Goal: Information Seeking & Learning: Learn about a topic

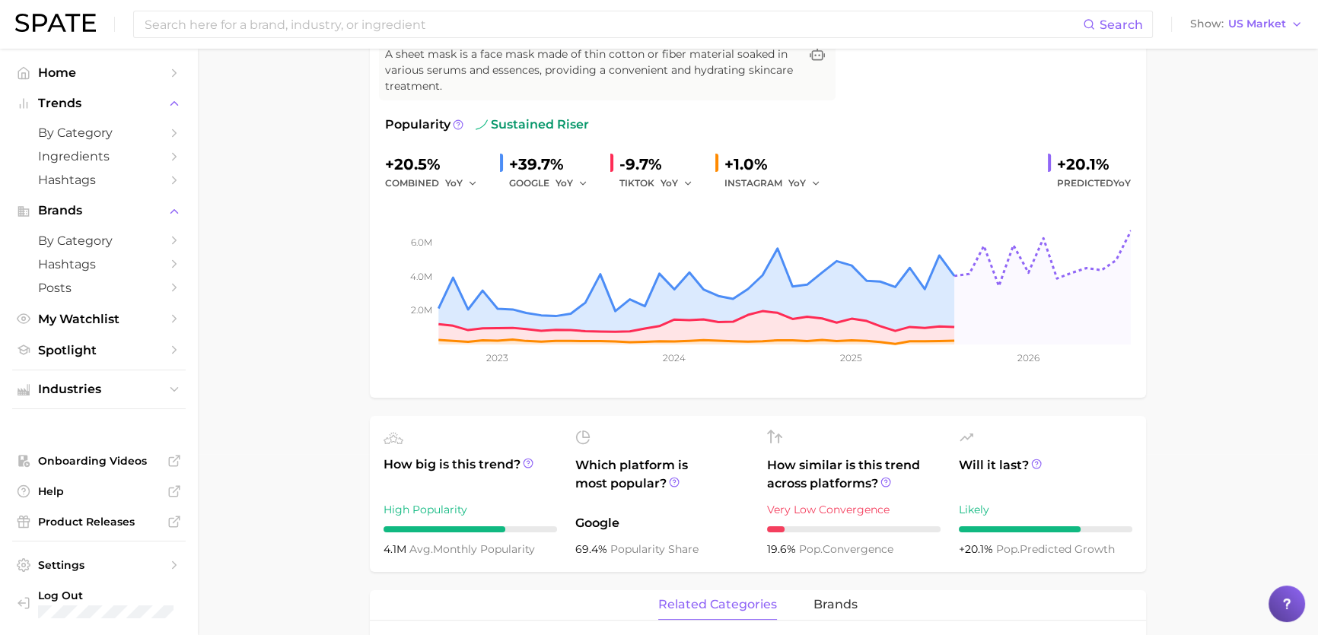
scroll to position [68, 0]
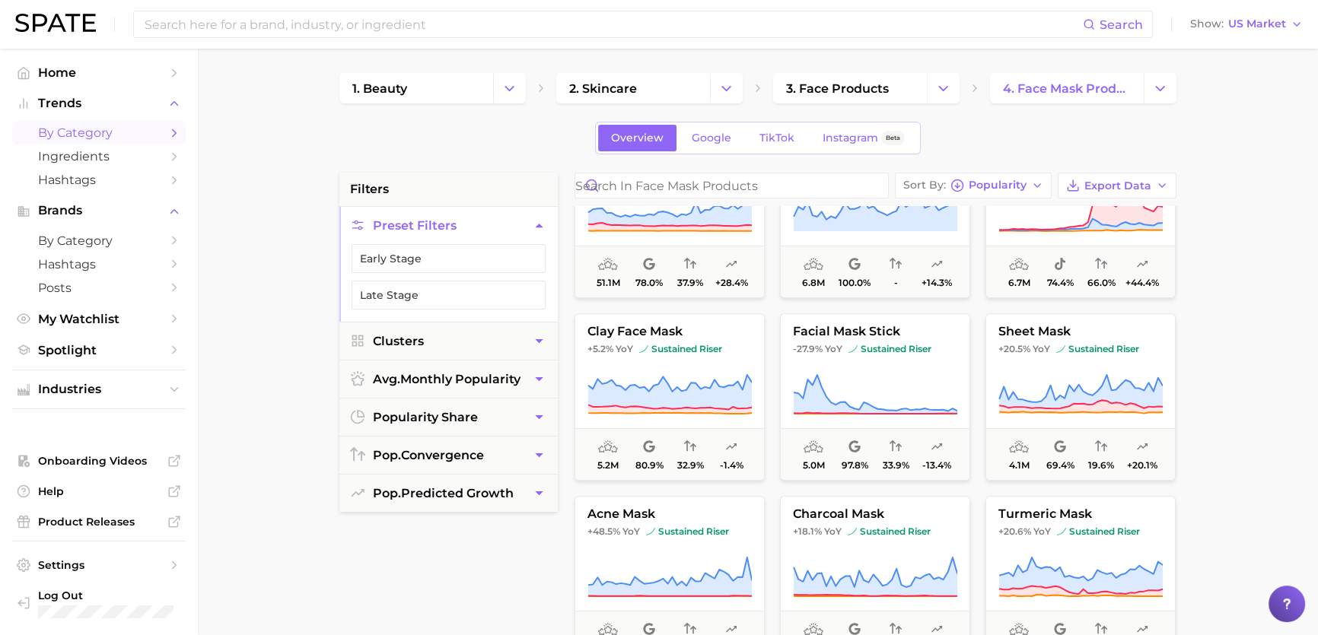
scroll to position [276, 0]
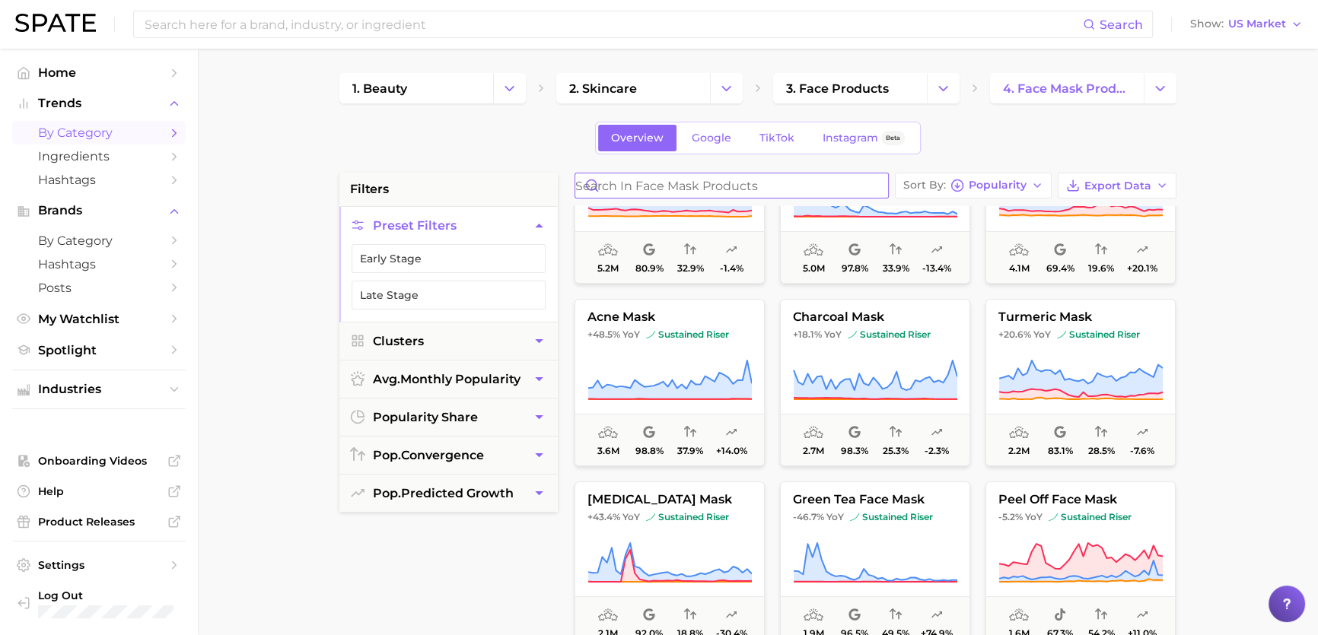
click at [669, 186] on input "Search in face mask products" at bounding box center [731, 185] width 313 height 24
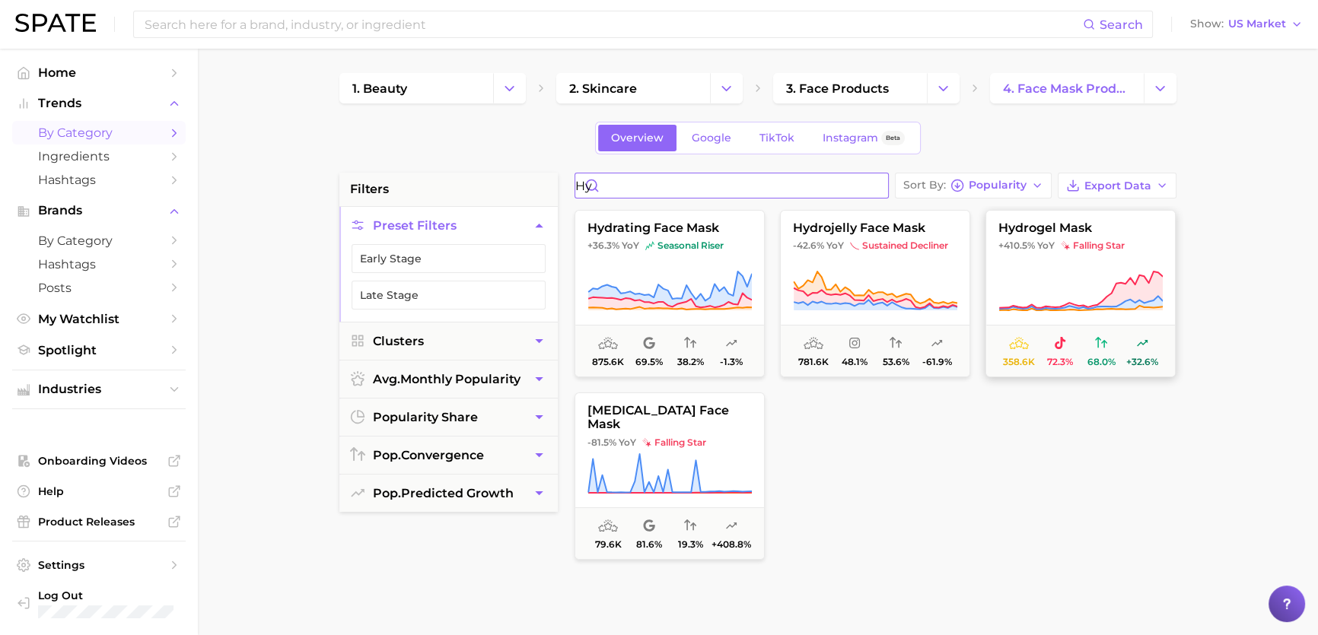
type input "hy"
click at [1037, 297] on icon at bounding box center [1080, 291] width 164 height 43
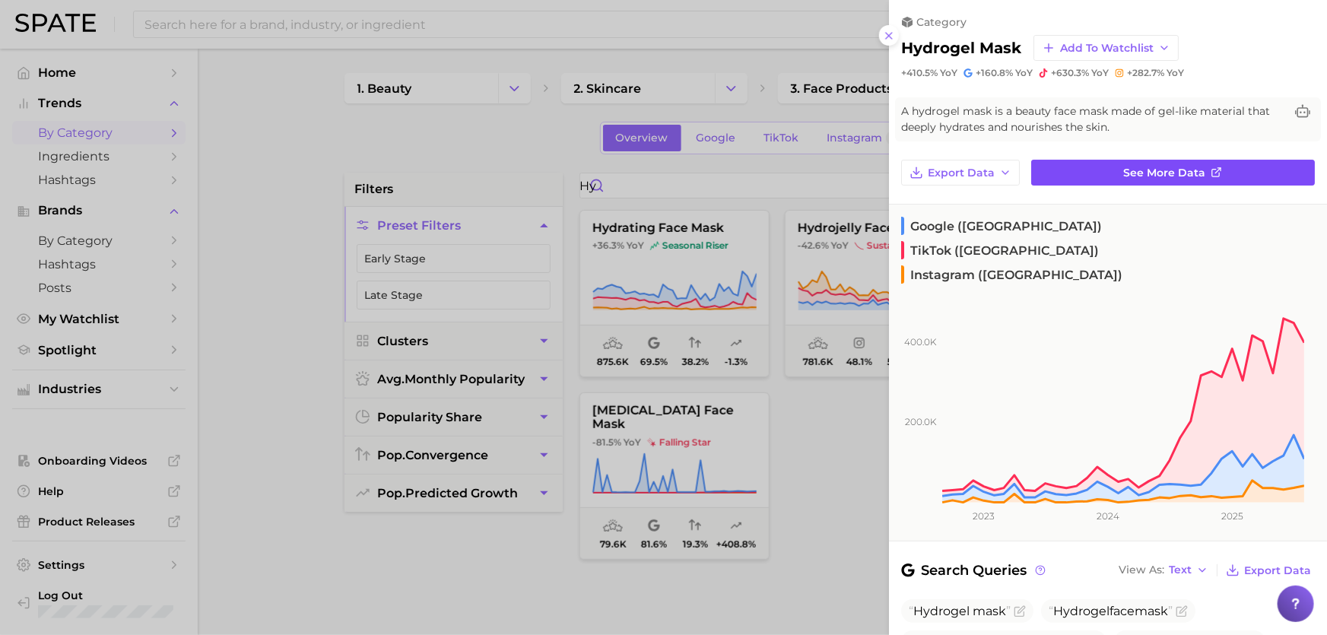
click at [1138, 183] on link "See more data" at bounding box center [1174, 173] width 284 height 26
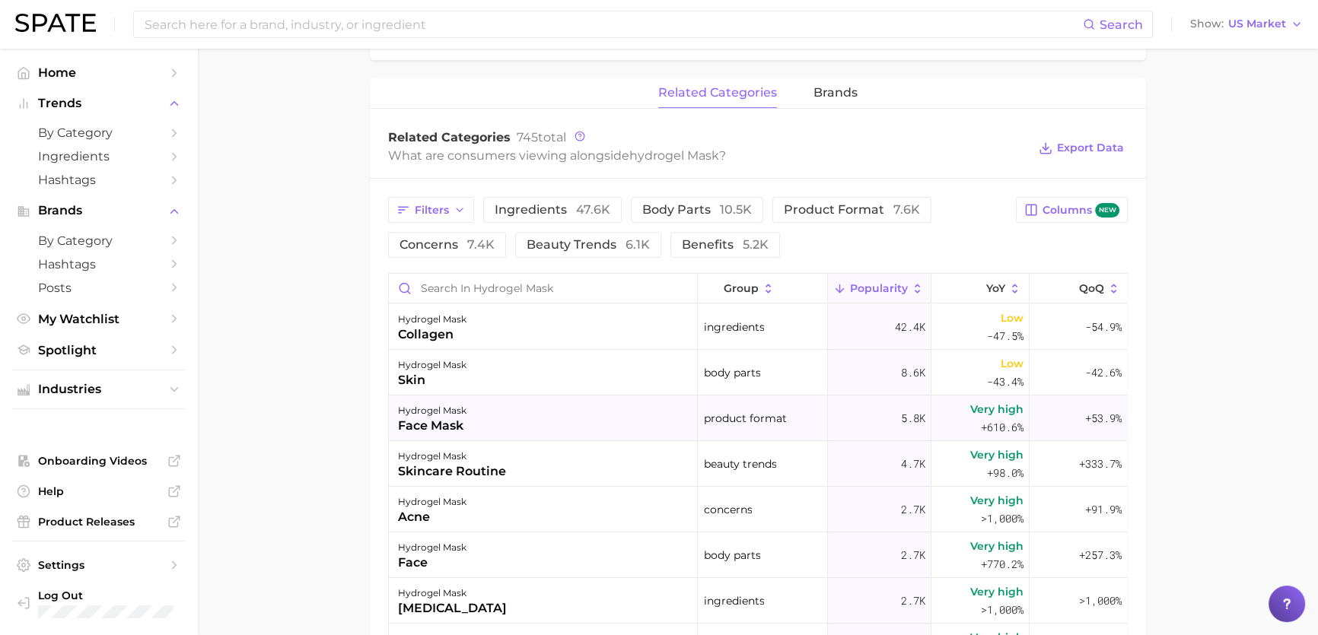
scroll to position [691, 0]
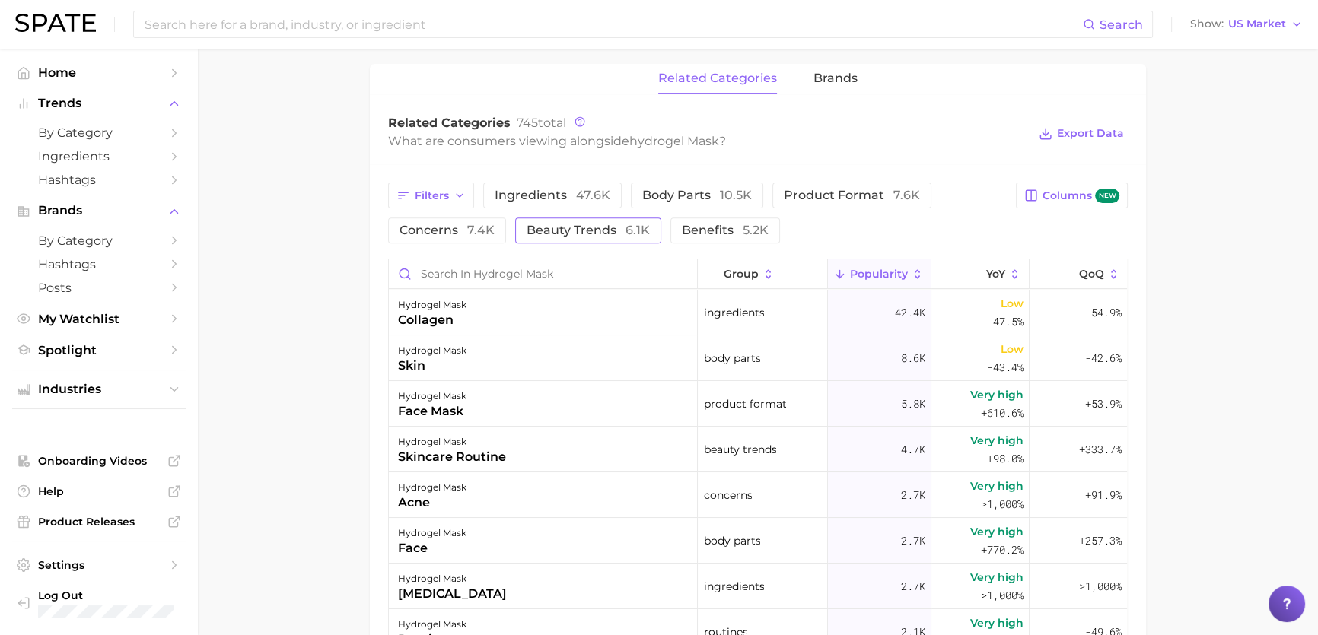
click at [540, 235] on span "beauty trends 6.1k" at bounding box center [587, 230] width 123 height 12
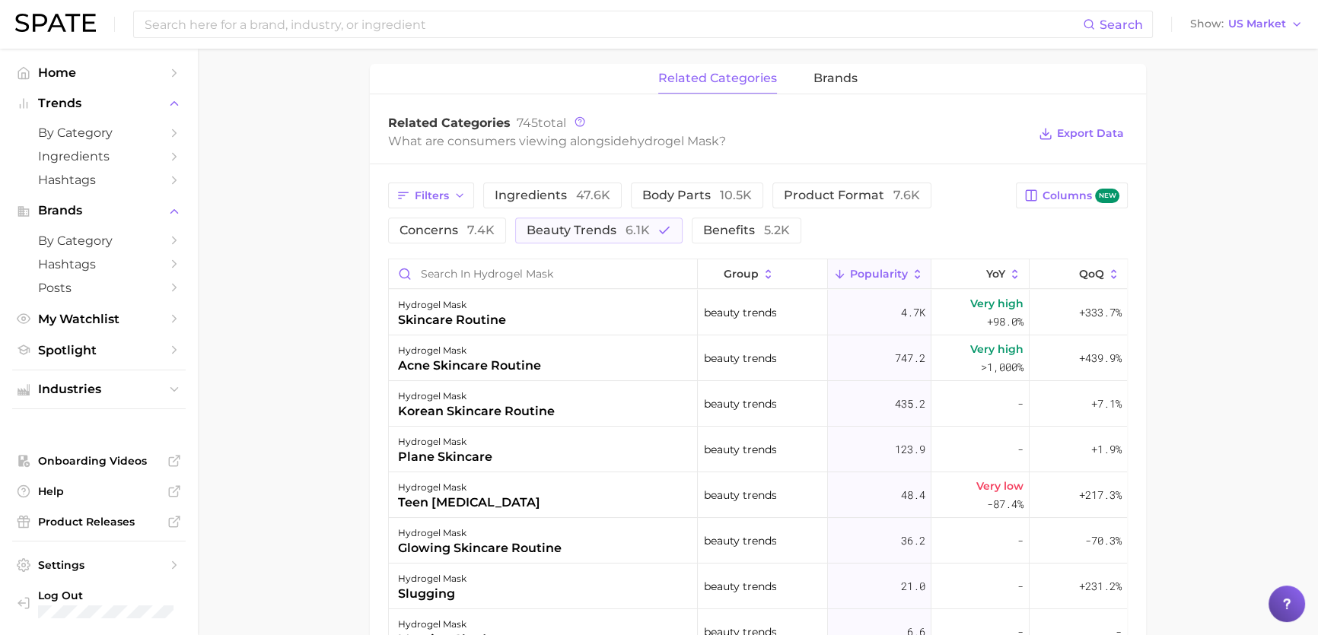
click at [574, 173] on div "Filters ingredients 47.6k body parts 10.5k product format 7.6k concerns 7.4k be…" at bounding box center [758, 538] width 776 height 748
click at [575, 218] on div "Filters ingredients 47.6k body parts 10.5k product format 7.6k concerns 7.4k be…" at bounding box center [697, 213] width 618 height 61
click at [575, 225] on span "beauty trends 6.1k" at bounding box center [587, 230] width 123 height 12
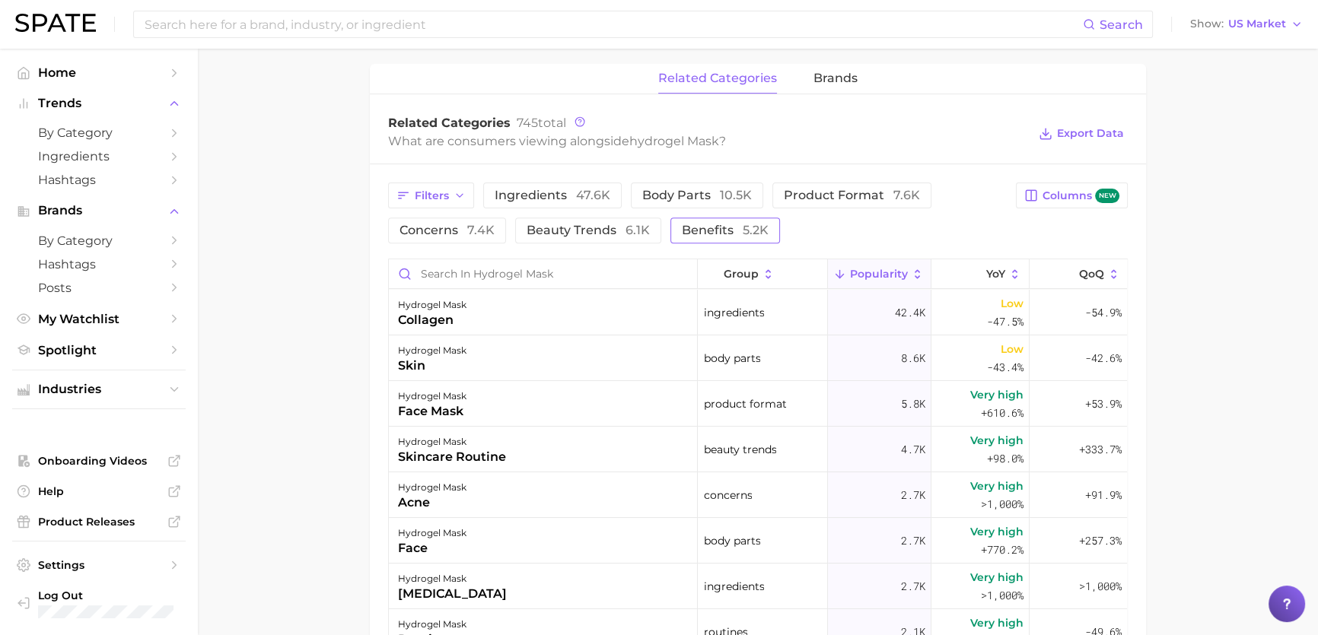
click at [755, 235] on span "5.2k" at bounding box center [755, 230] width 26 height 14
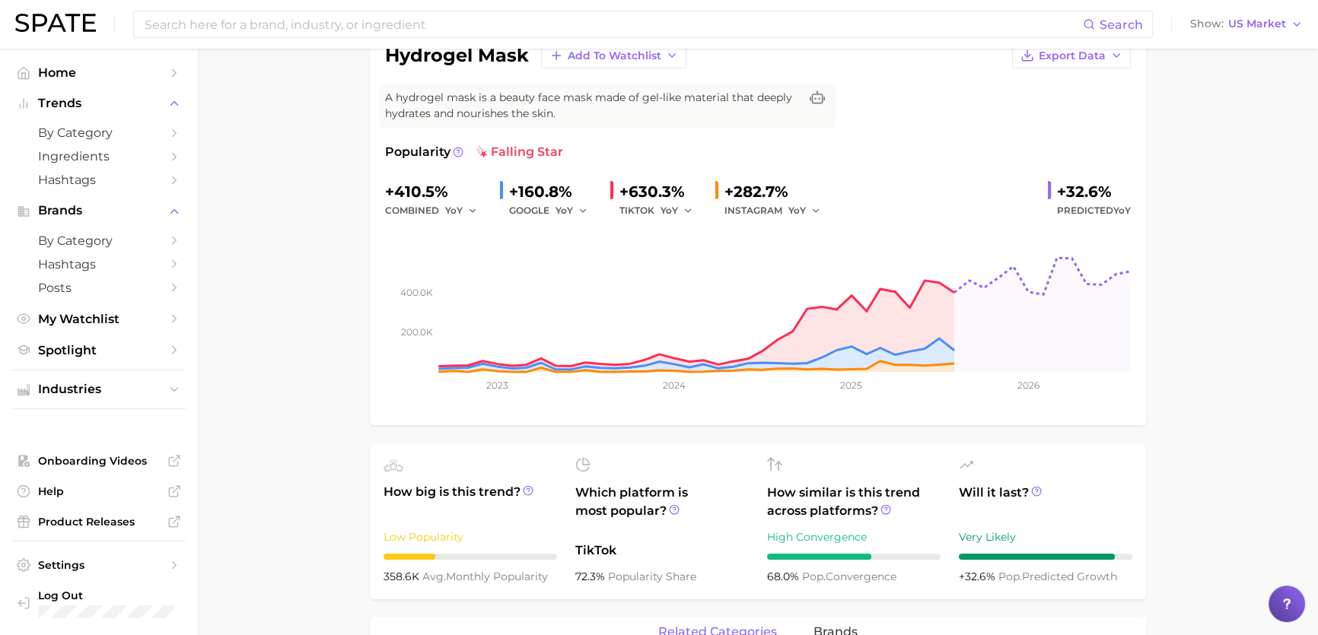
scroll to position [0, 0]
